Goal: Find contact information: Find contact information

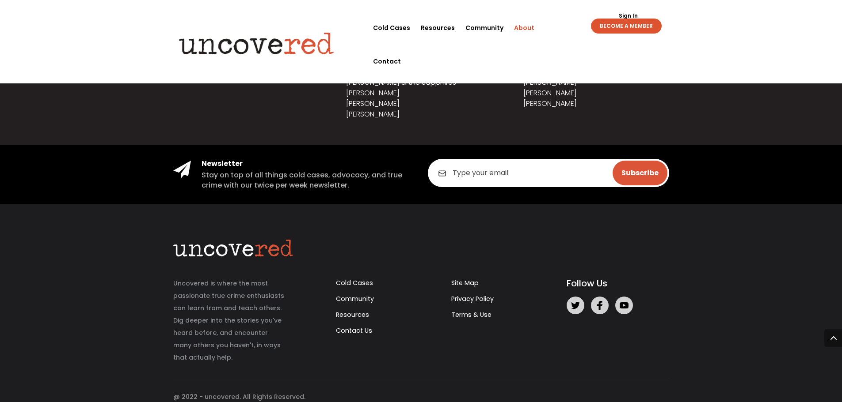
scroll to position [1098, 0]
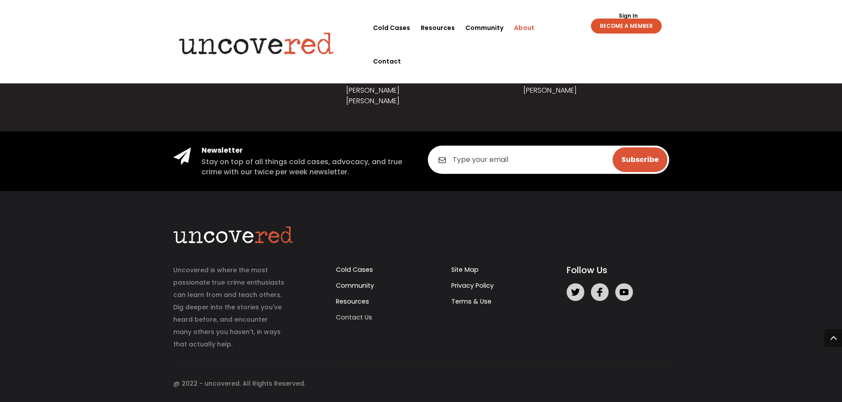
click at [348, 319] on link "Contact Us" at bounding box center [354, 317] width 36 height 9
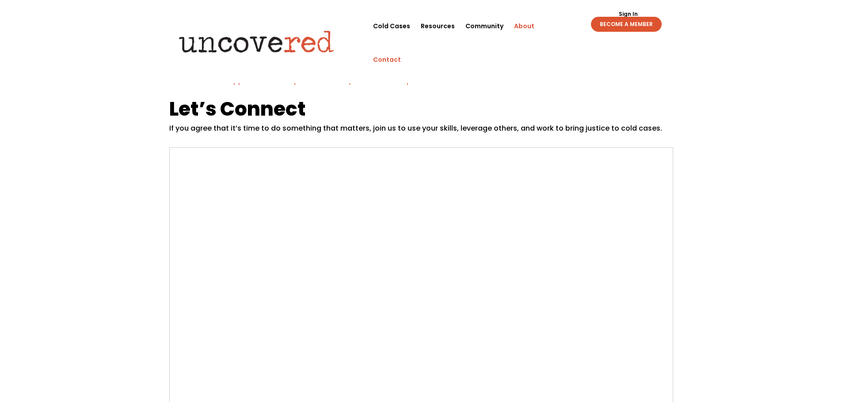
click at [525, 23] on link "About" at bounding box center [524, 26] width 20 height 34
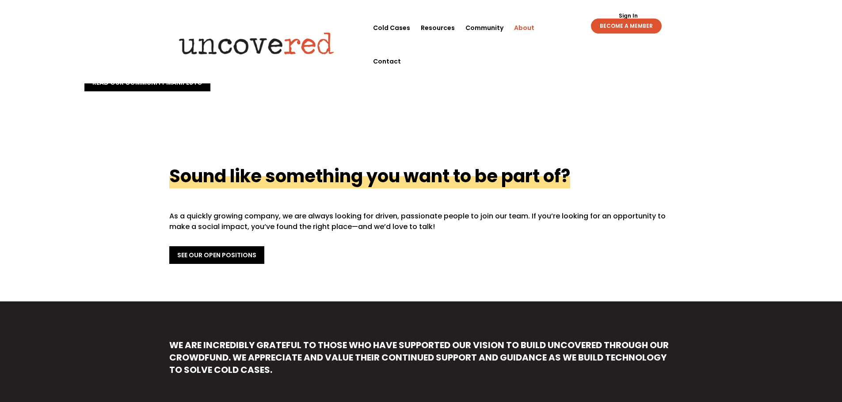
scroll to position [221, 0]
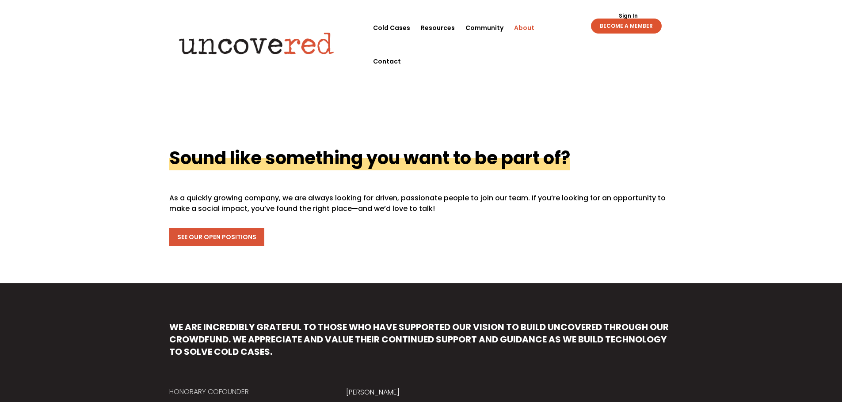
click at [212, 241] on link "See Our Open Positions" at bounding box center [216, 237] width 95 height 18
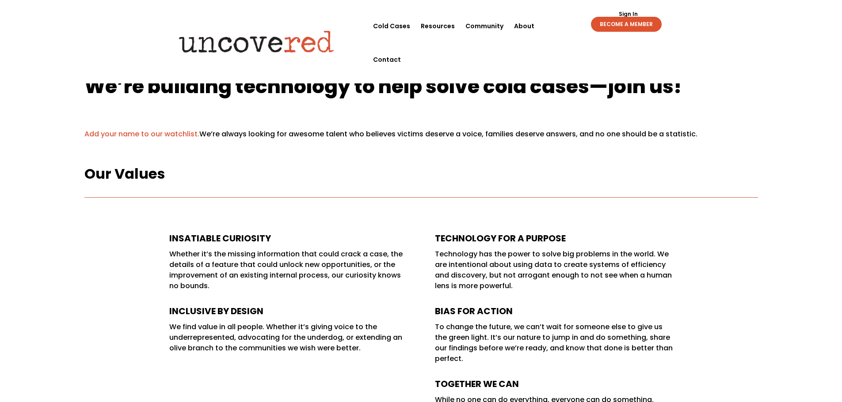
click at [148, 134] on link "Add your name to our watchlist." at bounding box center [141, 134] width 115 height 10
click at [387, 24] on link "Cold Cases" at bounding box center [391, 26] width 37 height 34
